Goal: Task Accomplishment & Management: Manage account settings

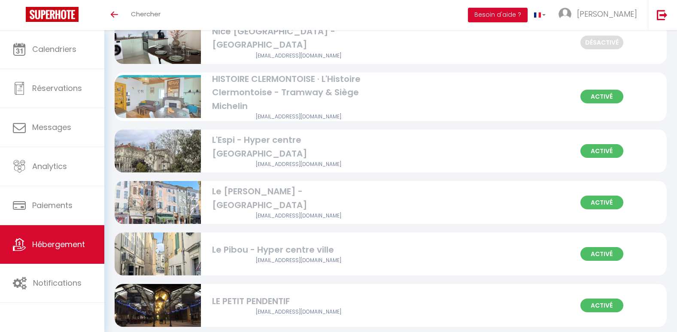
scroll to position [443, 0]
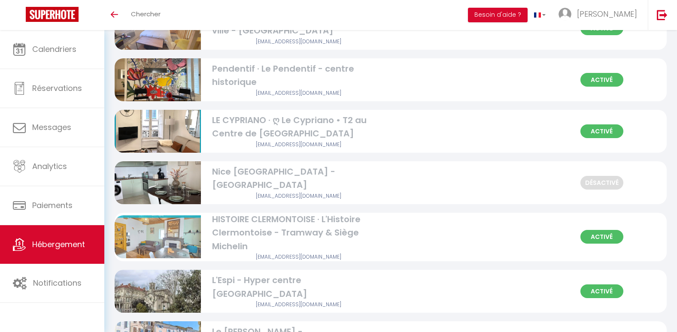
scroll to position [294, 0]
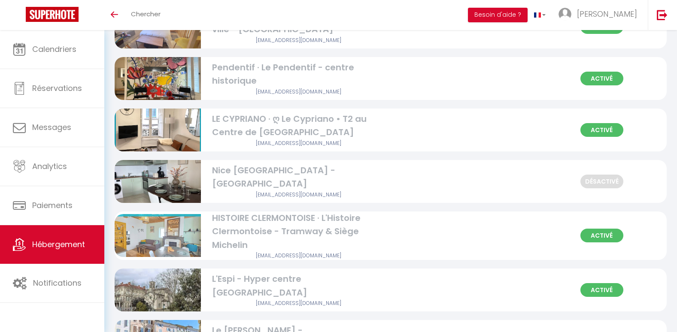
click at [153, 188] on img at bounding box center [158, 181] width 86 height 115
select select "3"
select select "2"
select select "1"
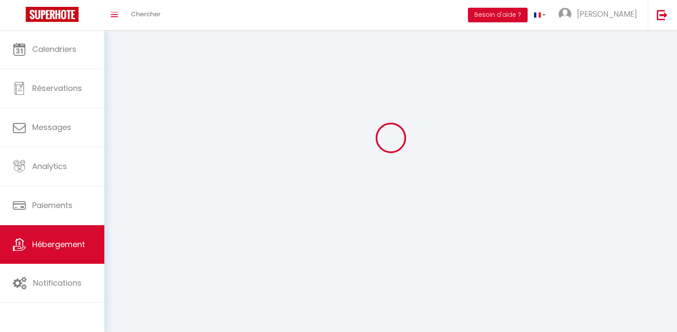
select select
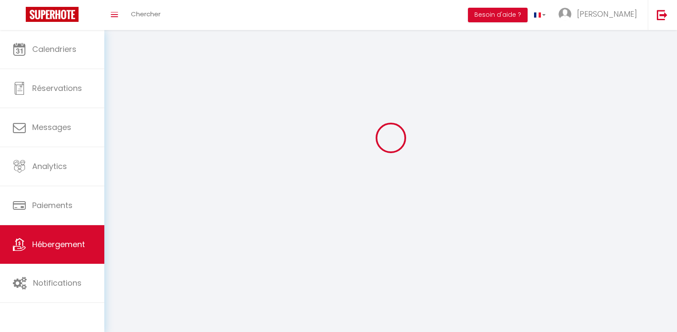
select select "1"
checkbox input "false"
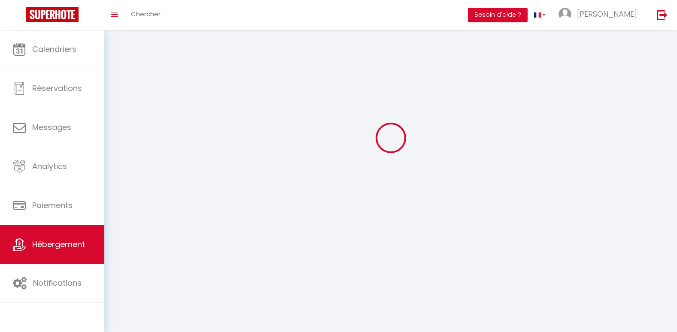
select select
select select "28"
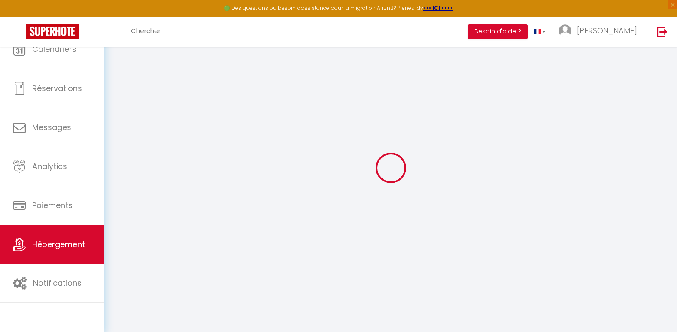
select select
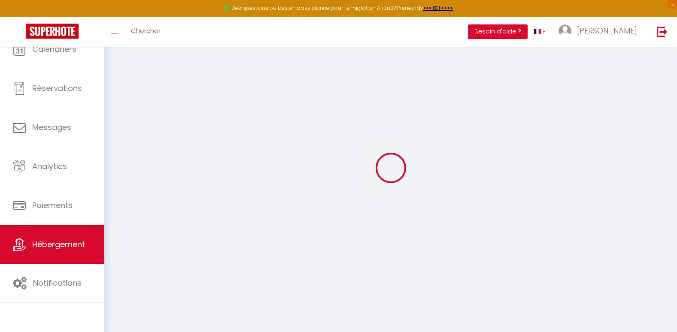
select select
checkbox input "false"
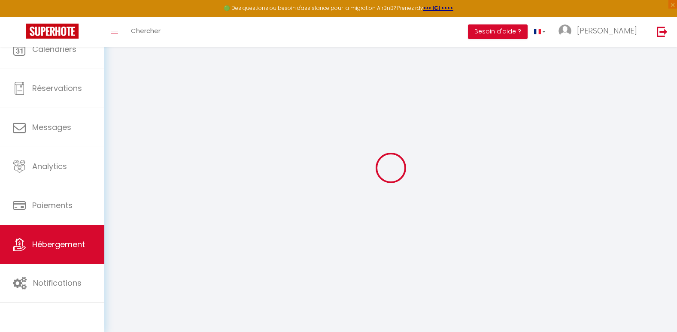
select select
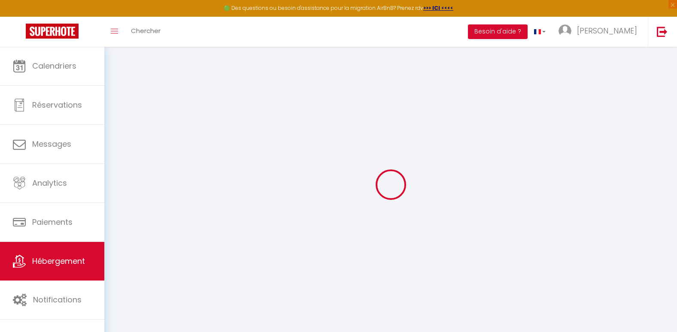
select select
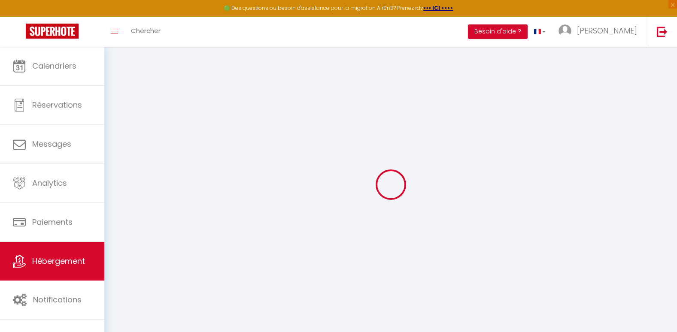
select select
checkbox input "false"
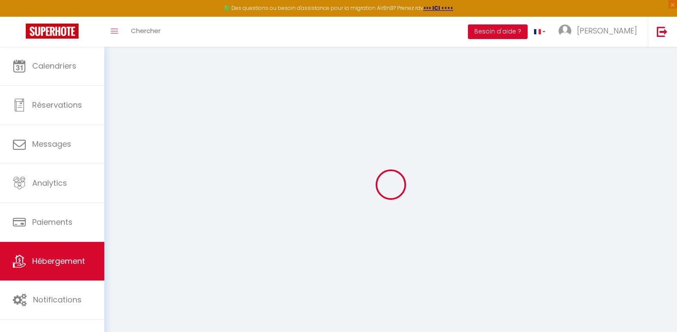
select select
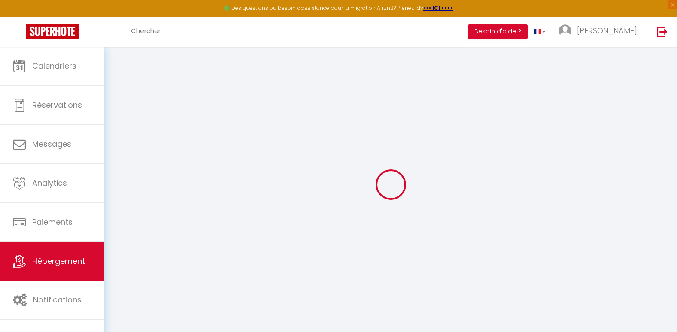
select select
checkbox input "false"
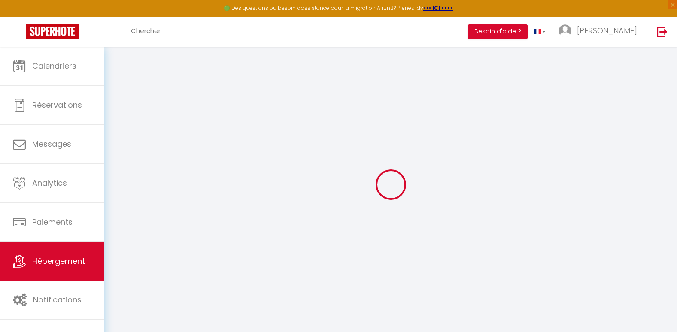
checkbox input "false"
select select
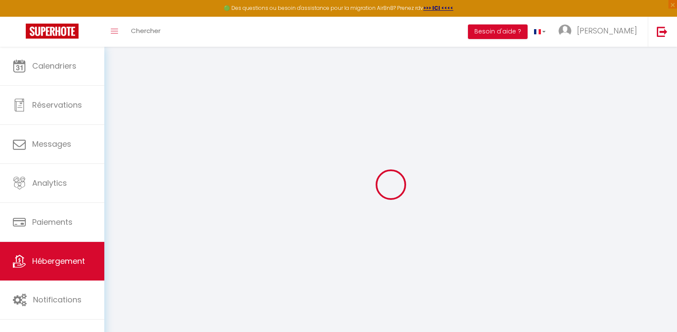
select select
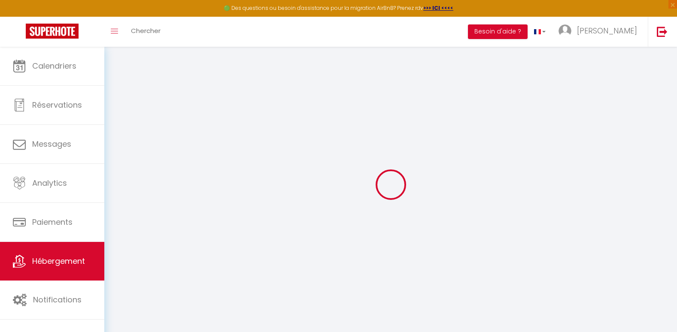
checkbox input "false"
select select
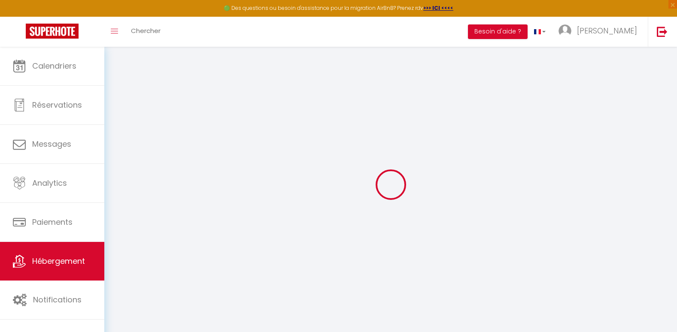
select select
select select "+ 20 %"
select select "+ 15 %"
select select "+ 10 %"
select select "+ 30 %"
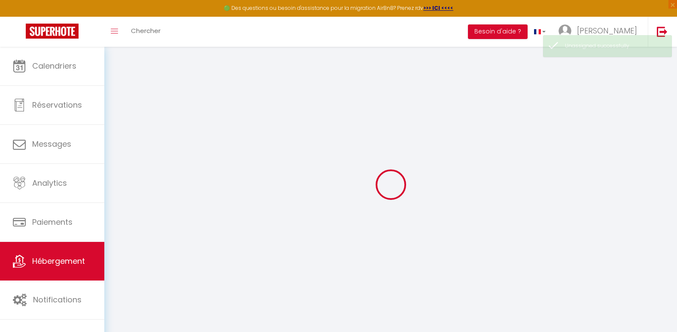
select select
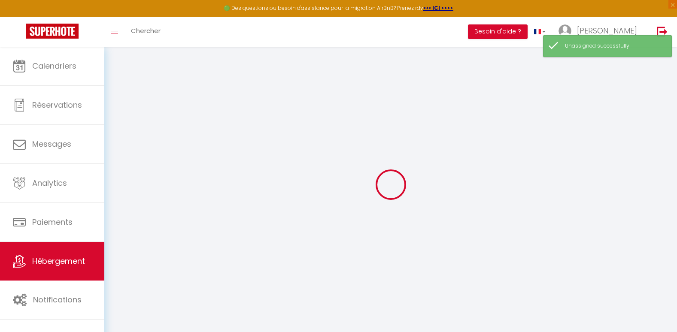
select select "EUR"
select select
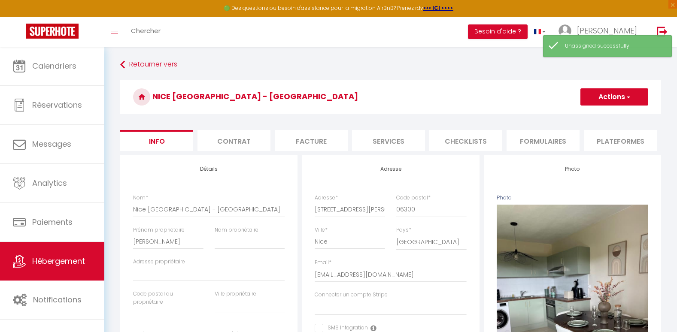
select select
checkbox input "false"
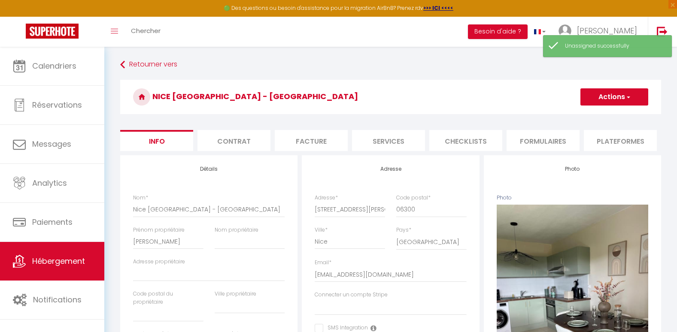
select select
click at [604, 142] on li "Plateformes" at bounding box center [620, 140] width 73 height 21
select select
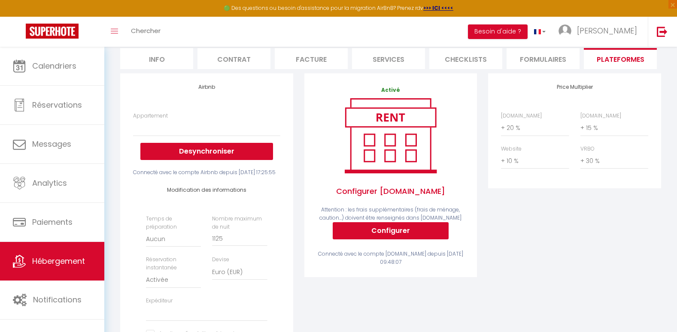
scroll to position [96, 0]
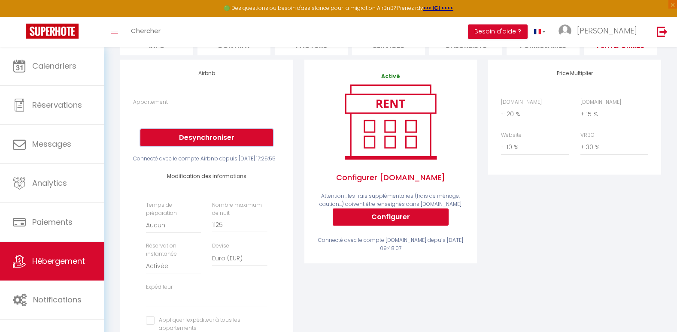
click at [195, 143] on button "Desynchroniser" at bounding box center [206, 137] width 133 height 17
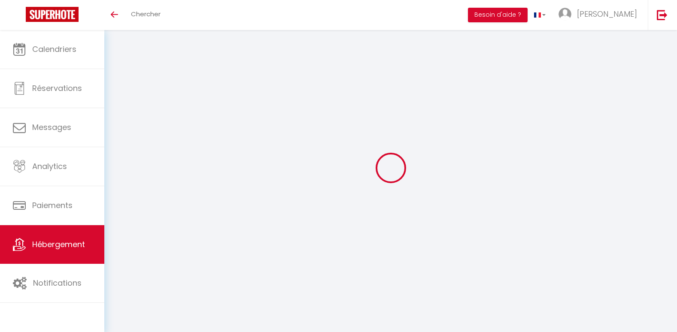
select select "+ 20 %"
select select "+ 15 %"
select select "+ 10 %"
select select "+ 30 %"
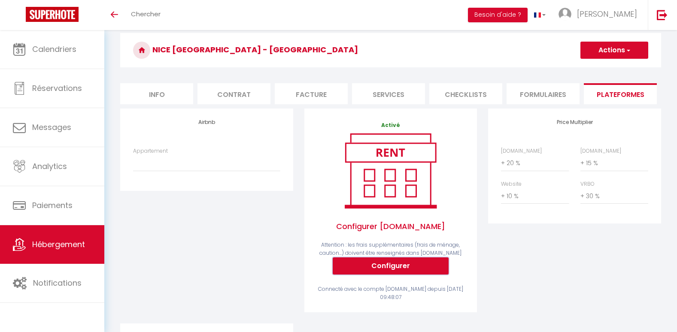
click at [382, 268] on button "Configurer" at bounding box center [391, 266] width 116 height 17
select select
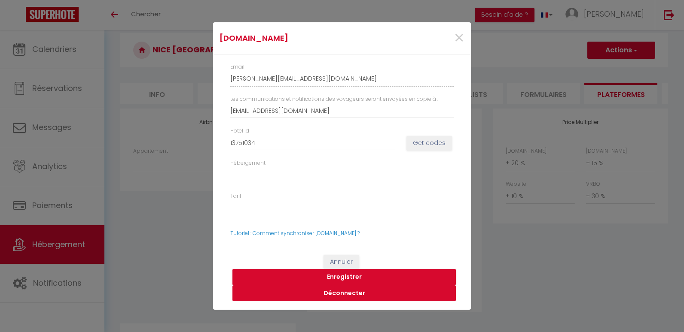
click at [359, 291] on button "Déconnecter" at bounding box center [343, 294] width 223 height 16
select select
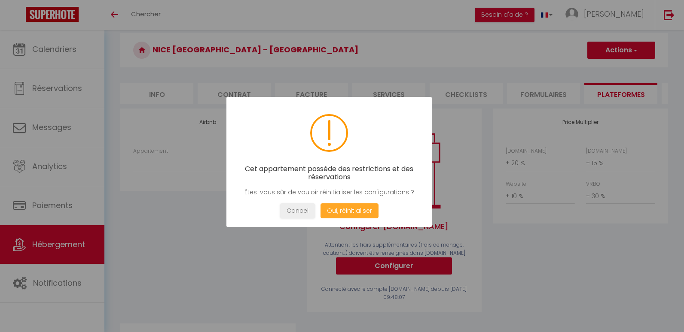
click at [340, 211] on button "Oui, réinitialiser" at bounding box center [349, 211] width 58 height 15
